Goal: Information Seeking & Learning: Understand process/instructions

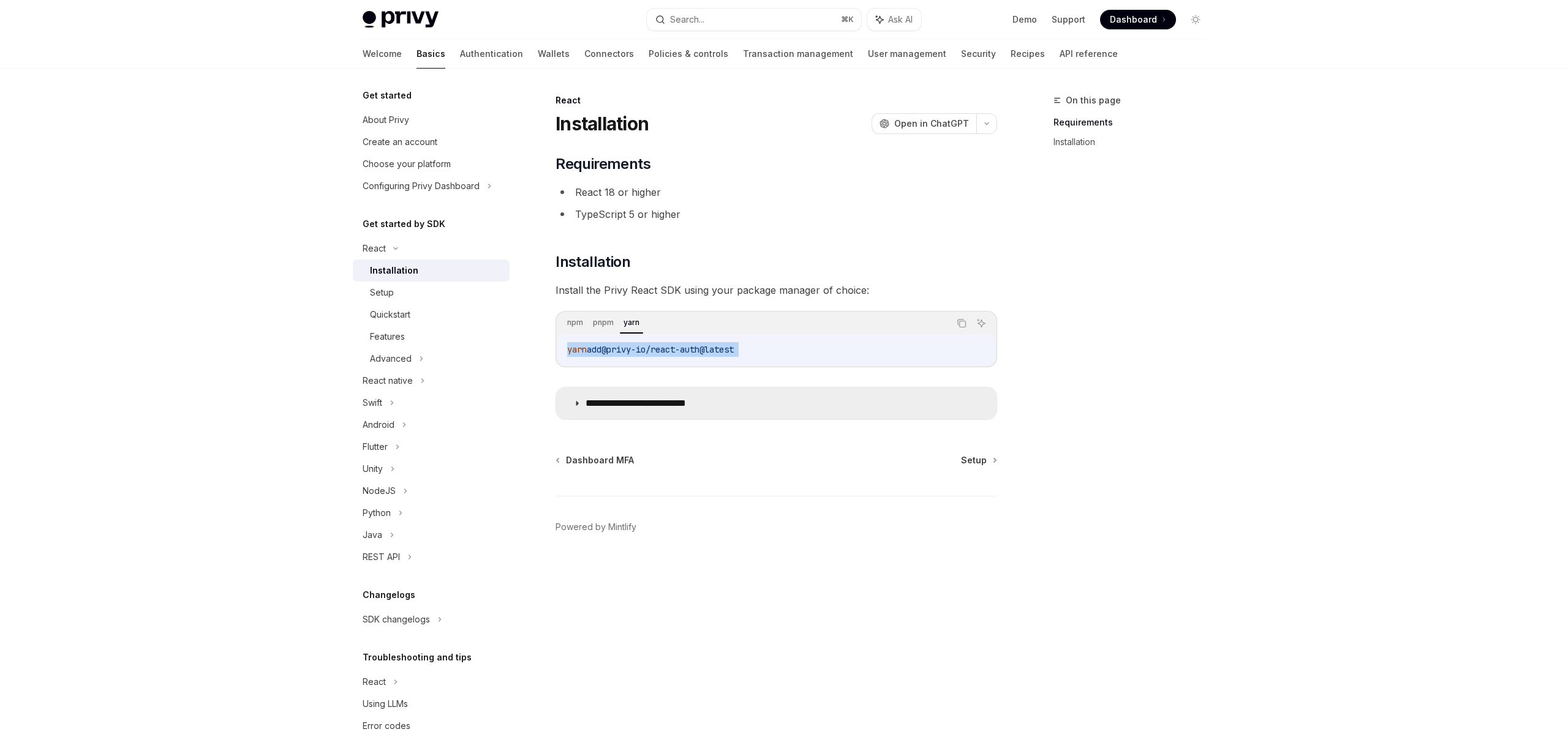
click at [622, 405] on p "**********" at bounding box center [655, 403] width 139 height 12
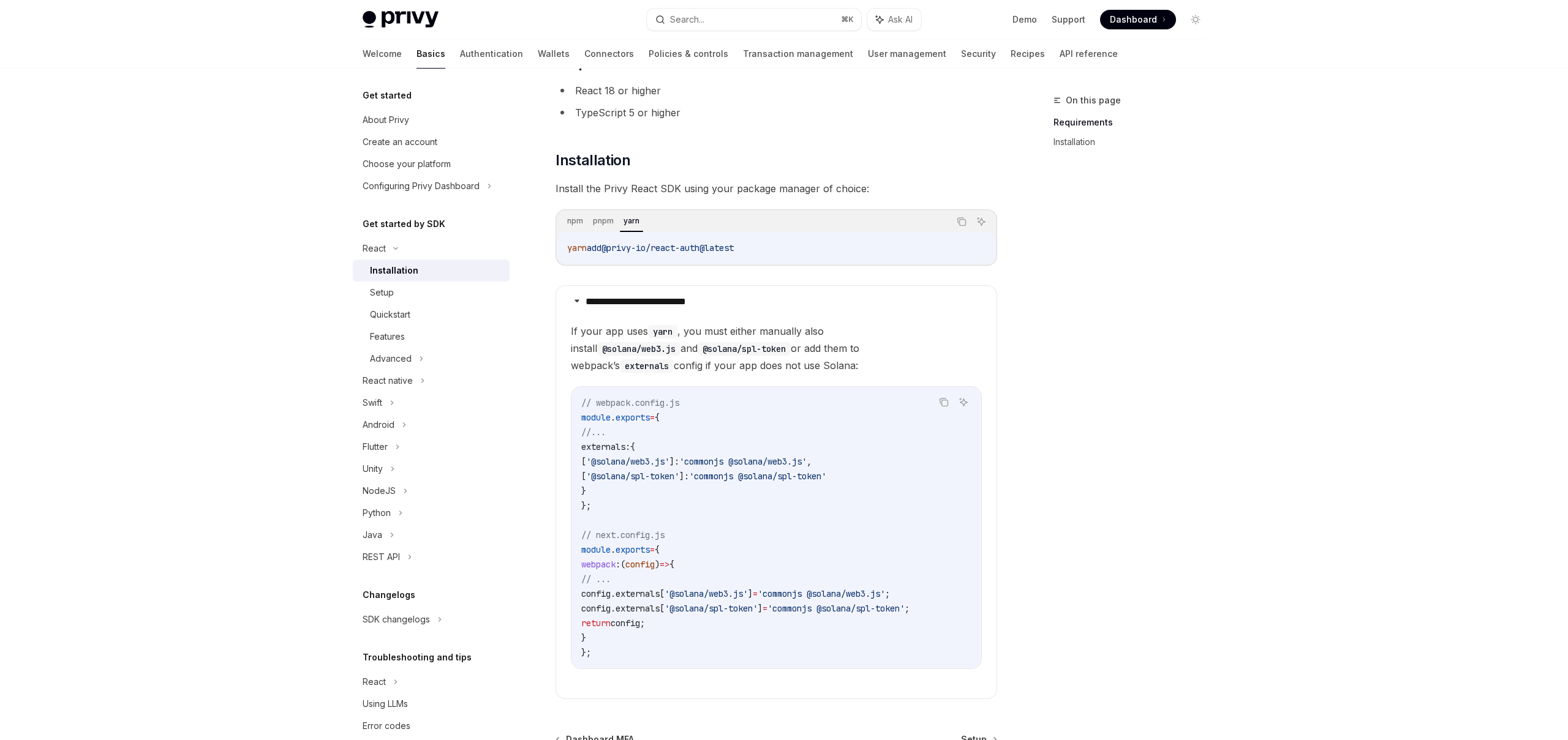
scroll to position [115, 0]
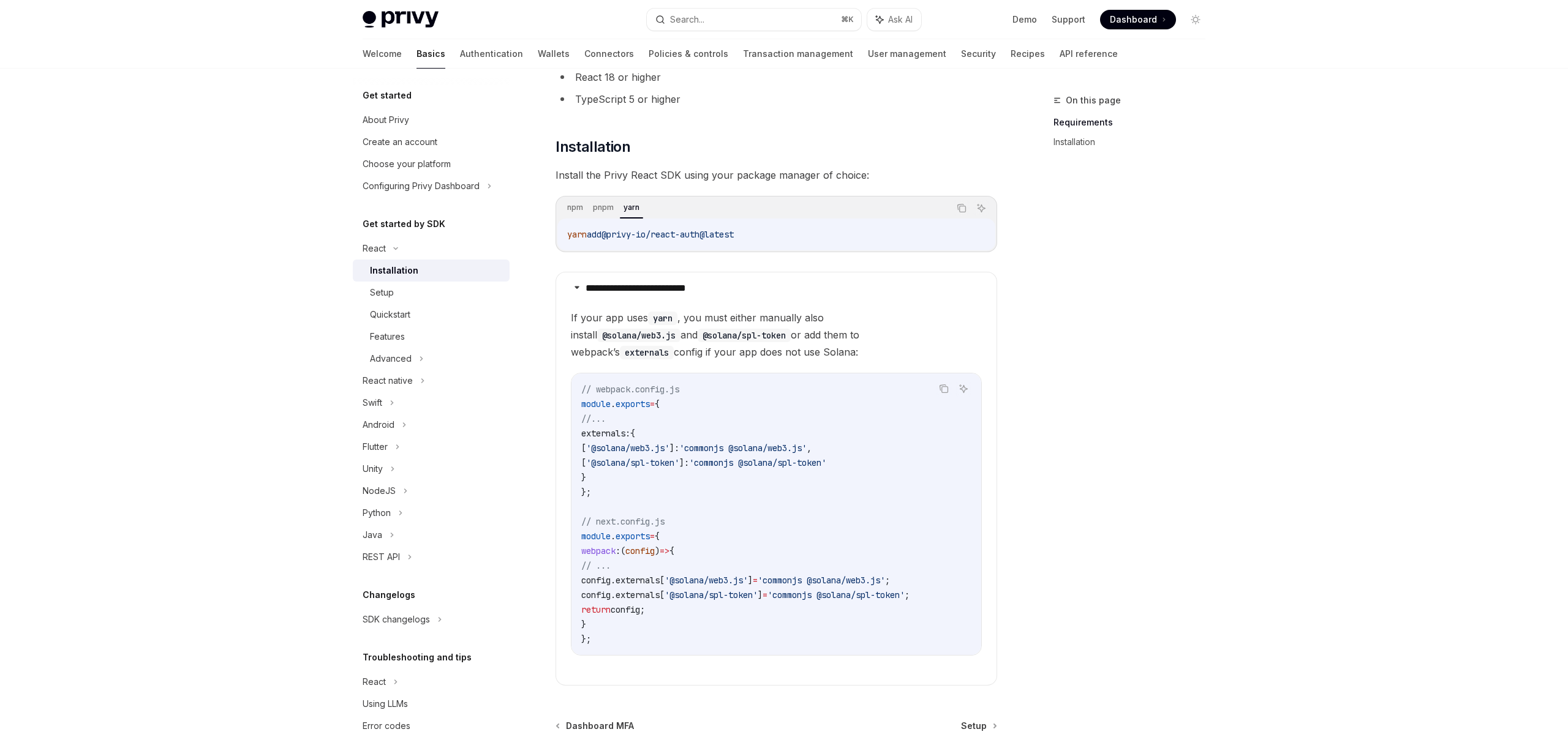
click at [773, 450] on span "'commonjs @solana/web3.js'" at bounding box center [743, 448] width 127 height 11
click at [751, 465] on span "'commonjs @solana/spl-token'" at bounding box center [758, 462] width 137 height 11
click at [807, 468] on span "'commonjs @solana/spl-token'" at bounding box center [758, 462] width 137 height 11
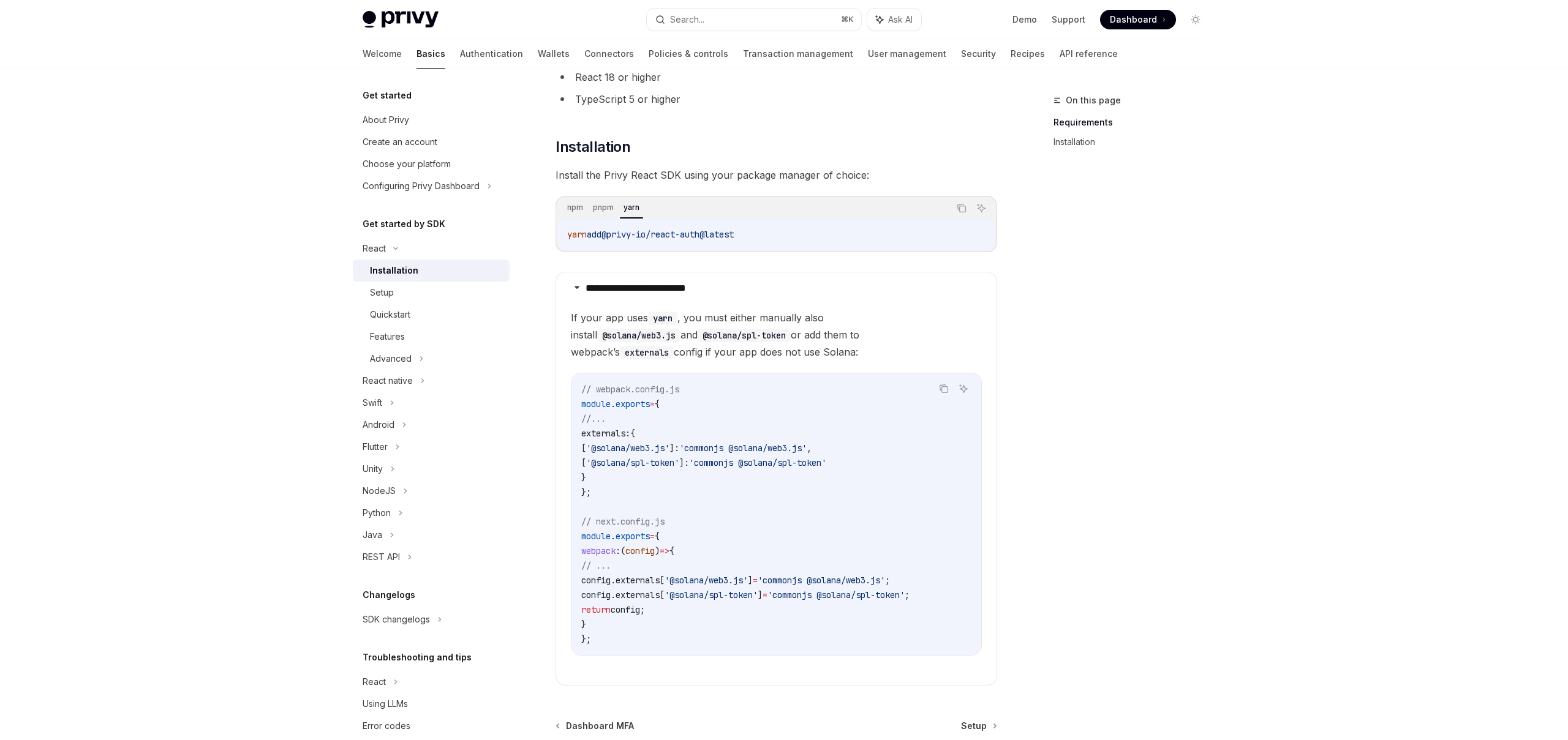
click at [807, 468] on span "'commonjs @solana/spl-token'" at bounding box center [758, 462] width 137 height 11
click at [826, 465] on span "'commonjs @solana/spl-token'" at bounding box center [758, 462] width 137 height 11
click at [795, 509] on code "// webpack.config.js module . exports = { //... externals: { [ '@solana/web3.js…" at bounding box center [776, 514] width 390 height 264
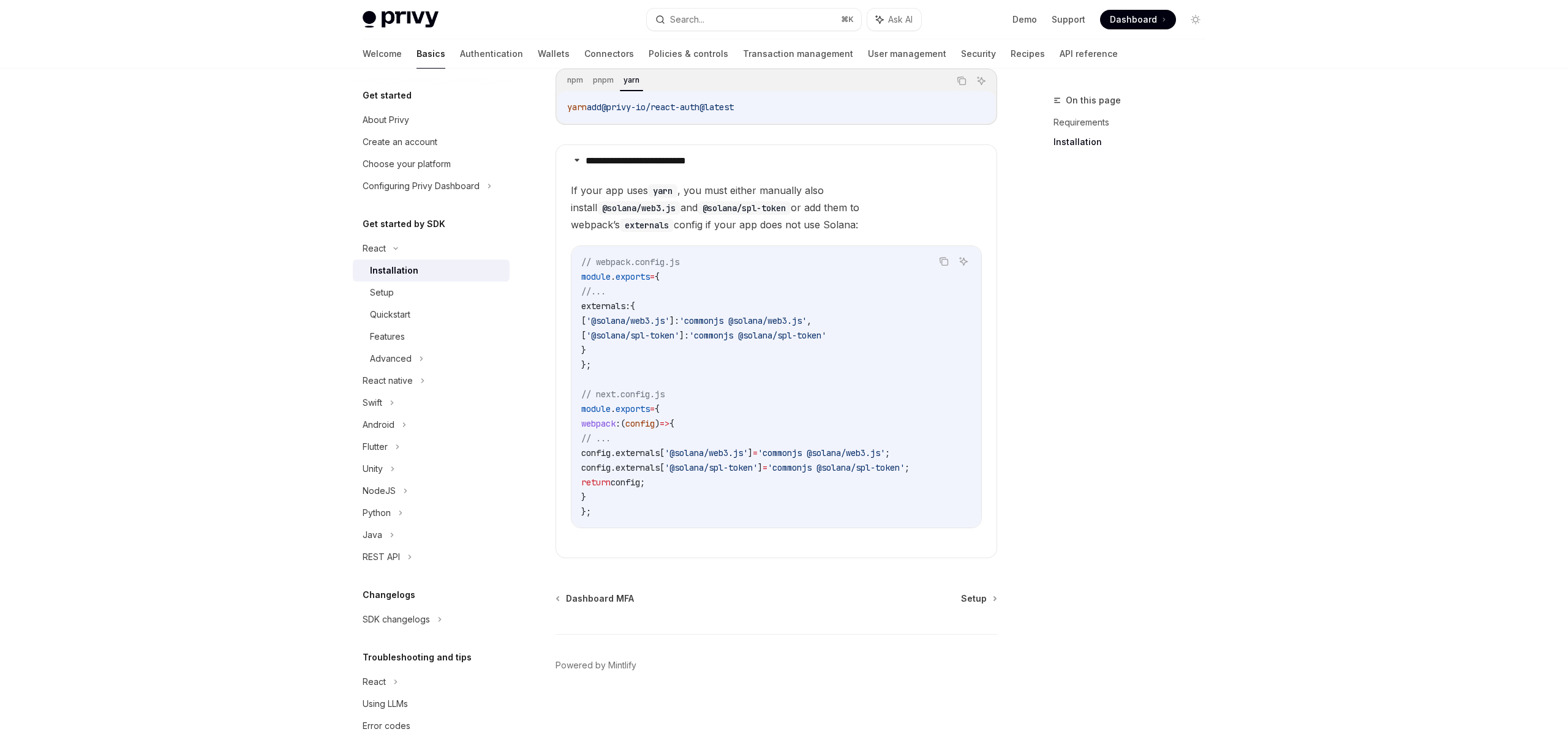
scroll to position [247, 0]
drag, startPoint x: 597, startPoint y: 446, endPoint x: 960, endPoint y: 462, distance: 363.4
click at [960, 462] on code "// webpack.config.js module . exports = { //... externals: { [ '@solana/web3.js…" at bounding box center [776, 386] width 390 height 264
copy code "config . externals [ '@solana/web3.js' ] = 'commonjs @solana/web3.js' ; config …"
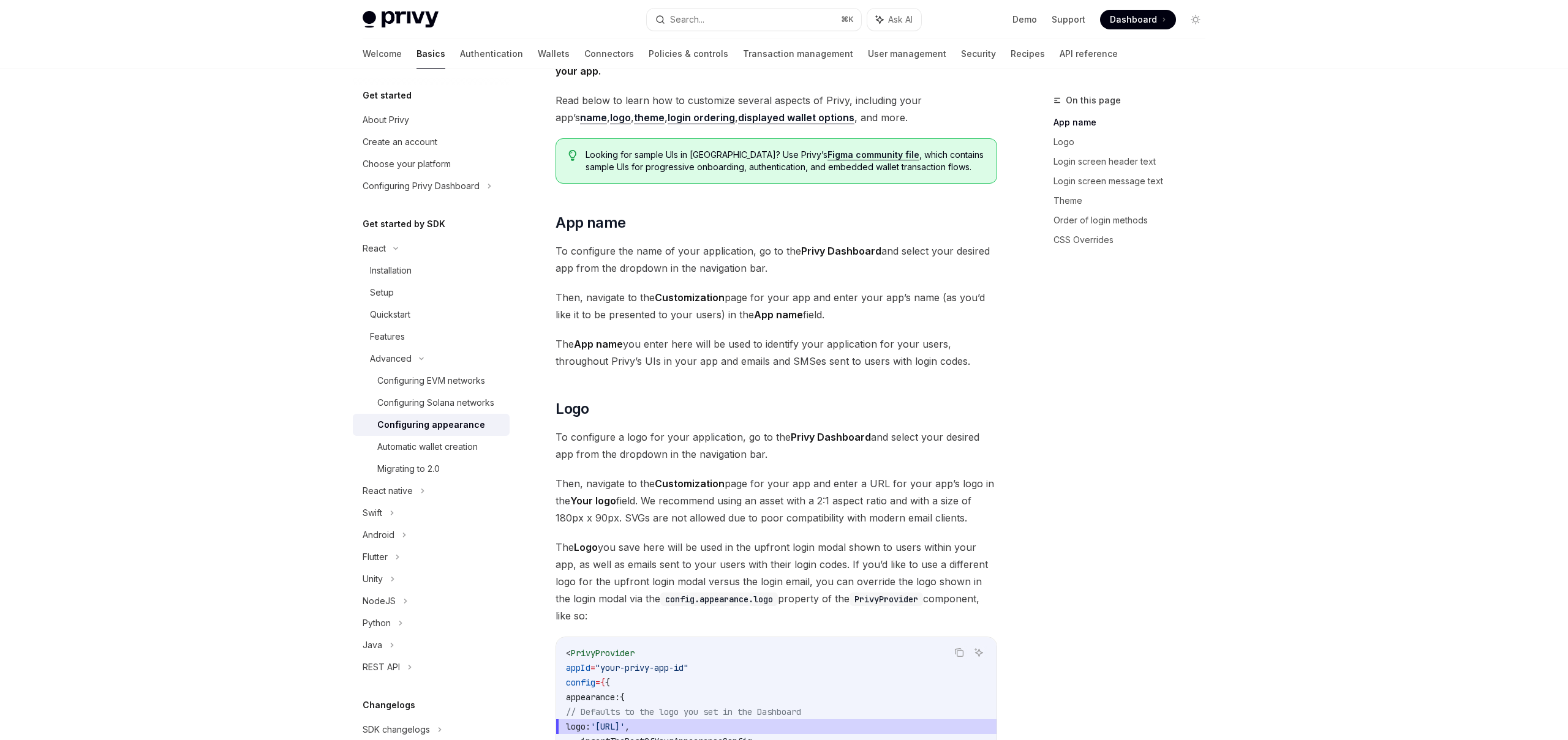
scroll to position [109, 0]
